Goal: Task Accomplishment & Management: Manage account settings

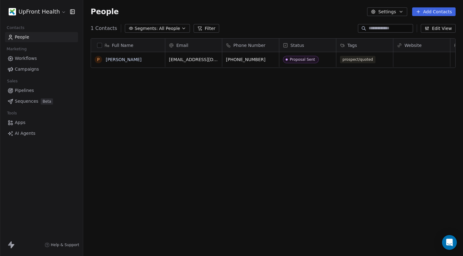
scroll to position [226, 380]
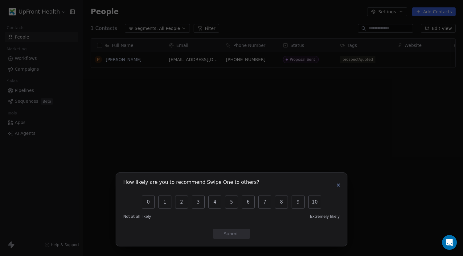
click at [338, 184] on icon "button" at bounding box center [339, 185] width 2 height 2
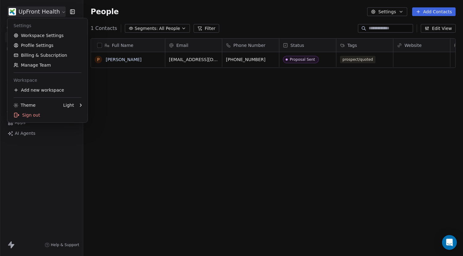
click at [56, 12] on html "UpFront Health Contacts People Marketing Workflows Campaigns Sales Pipelines Se…" at bounding box center [231, 128] width 463 height 256
click at [42, 35] on link "Workspace Settings" at bounding box center [47, 36] width 75 height 10
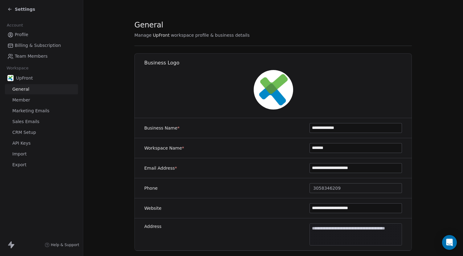
scroll to position [321, 0]
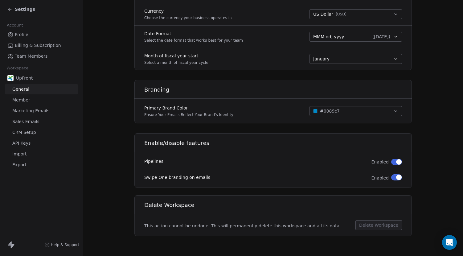
click at [47, 60] on link "Team Members" at bounding box center [41, 56] width 73 height 10
